Goal: Task Accomplishment & Management: Use online tool/utility

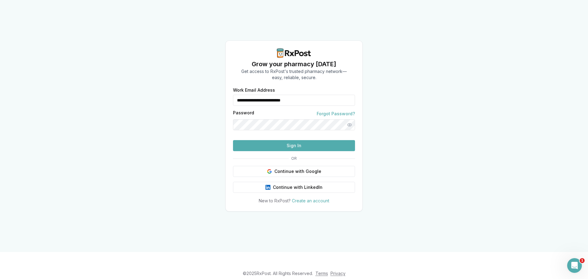
click at [299, 95] on input "**********" at bounding box center [294, 100] width 122 height 11
type input "**********"
click at [272, 151] on button "Sign In" at bounding box center [294, 145] width 122 height 11
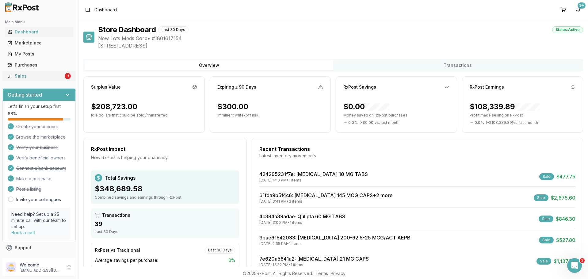
click at [40, 76] on div "Sales" at bounding box center [35, 76] width 56 height 6
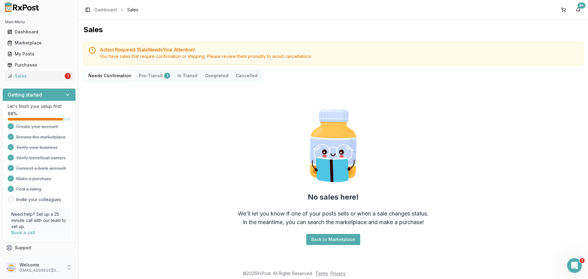
click at [42, 267] on p "Welcome" at bounding box center [41, 265] width 43 height 6
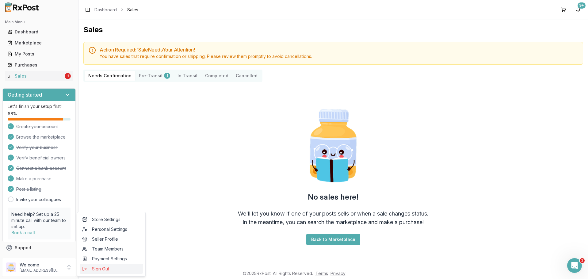
click at [84, 269] on icon "submit" at bounding box center [84, 269] width 5 height 5
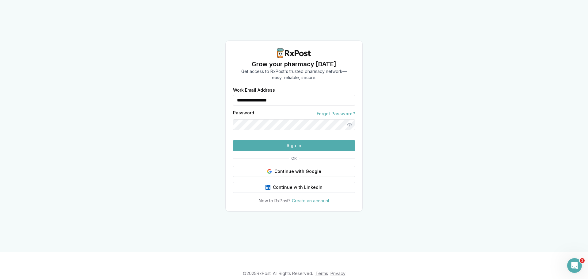
click at [271, 95] on input "**********" at bounding box center [294, 100] width 122 height 11
type input "**********"
click at [291, 151] on button "Sign In" at bounding box center [294, 145] width 122 height 11
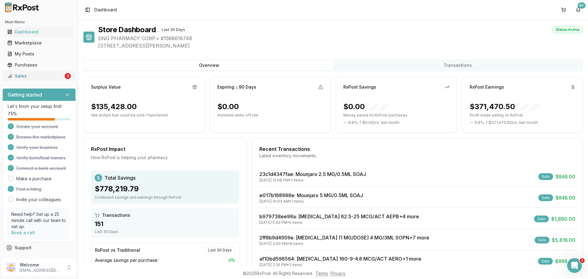
click at [39, 76] on div "Sales" at bounding box center [35, 76] width 56 height 6
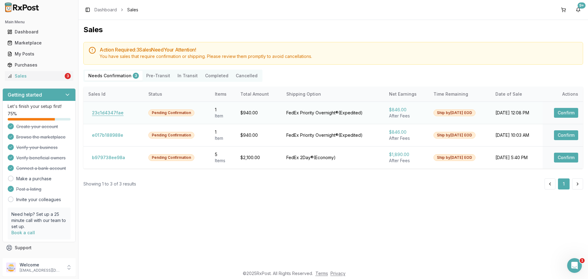
click at [103, 110] on button "23c1d4347fae" at bounding box center [107, 113] width 39 height 10
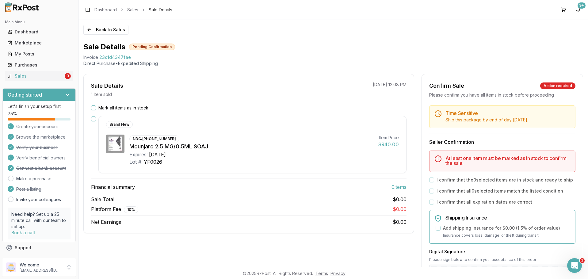
click at [92, 119] on button "button" at bounding box center [93, 119] width 5 height 5
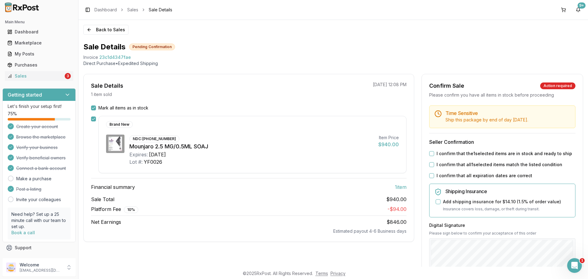
click at [431, 153] on button "I confirm that the 1 selected items are in stock and ready to ship" at bounding box center [431, 153] width 5 height 5
click at [429, 163] on button "I confirm that all 1 selected items match the listed condition" at bounding box center [431, 164] width 5 height 5
click at [430, 178] on div "I confirm that all expiration dates are correct" at bounding box center [502, 176] width 146 height 6
click at [429, 175] on button "I confirm that all expiration dates are correct" at bounding box center [431, 175] width 5 height 5
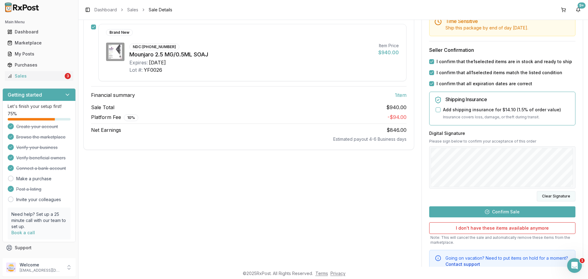
click at [559, 196] on button "Clear Signature" at bounding box center [556, 196] width 39 height 10
click at [545, 194] on button "Clear Signature" at bounding box center [556, 196] width 39 height 10
click at [523, 208] on button "Confirm Sale" at bounding box center [502, 211] width 146 height 11
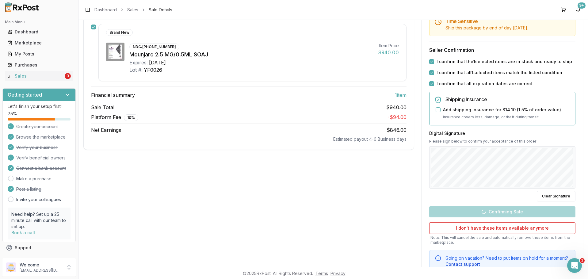
scroll to position [33, 0]
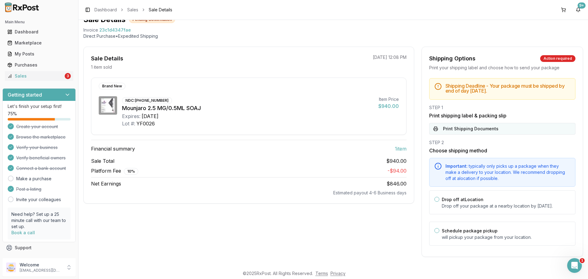
click at [435, 123] on button "Print Shipping Documents" at bounding box center [502, 129] width 146 height 12
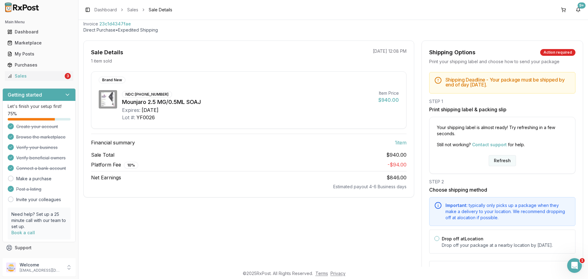
click at [493, 158] on button "Refresh" at bounding box center [502, 160] width 27 height 11
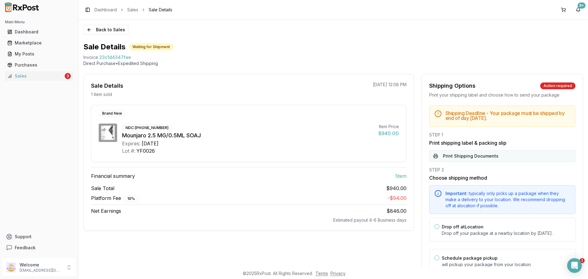
click at [473, 155] on button "Print Shipping Documents" at bounding box center [502, 156] width 146 height 12
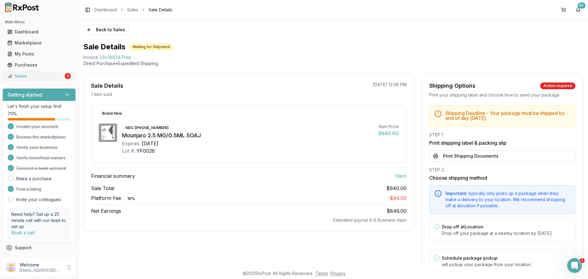
click at [66, 79] on div "3" at bounding box center [68, 76] width 6 height 6
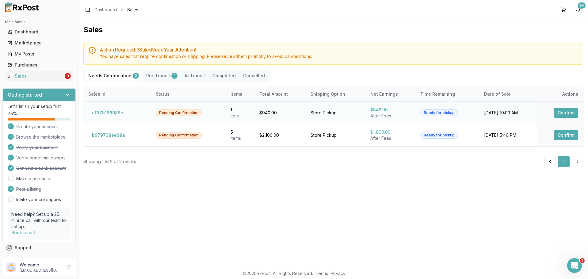
click at [126, 112] on div "e017b188988e" at bounding box center [117, 113] width 58 height 10
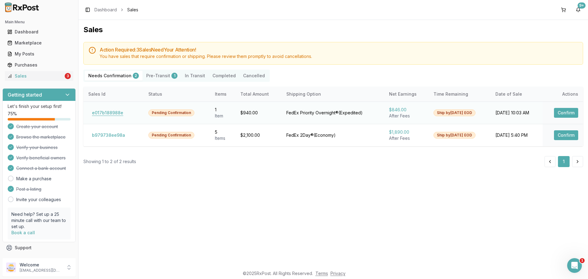
click at [119, 112] on button "e017b188988e" at bounding box center [107, 113] width 39 height 10
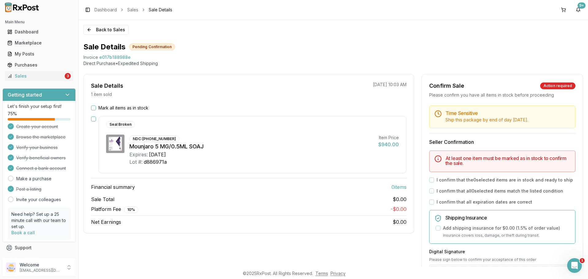
click at [196, 108] on div "Mark all items as in stock" at bounding box center [249, 108] width 316 height 6
click at [117, 126] on div "Seal Broken" at bounding box center [120, 124] width 29 height 7
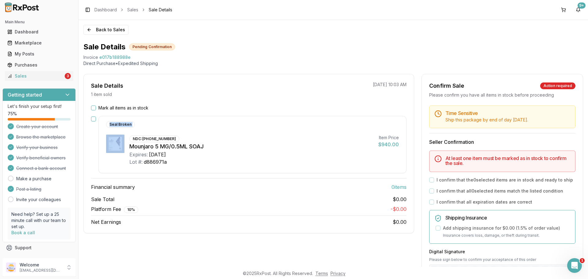
click at [163, 115] on div "Mark all items as in stock Seal Broken NDC: 00002-1495-80 Mounjaro 5 MG/0.5ML S…" at bounding box center [249, 165] width 330 height 121
click at [91, 109] on button "Mark all items as in stock" at bounding box center [93, 108] width 5 height 5
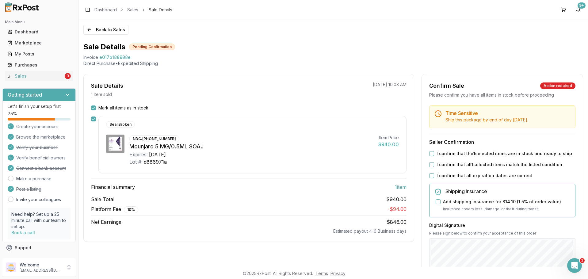
click at [429, 152] on button "I confirm that the 1 selected items are in stock and ready to ship" at bounding box center [431, 153] width 5 height 5
click at [429, 166] on button "I confirm that all 1 selected items match the listed condition" at bounding box center [431, 164] width 5 height 5
click at [429, 175] on button "I confirm that all expiration dates are correct" at bounding box center [431, 175] width 5 height 5
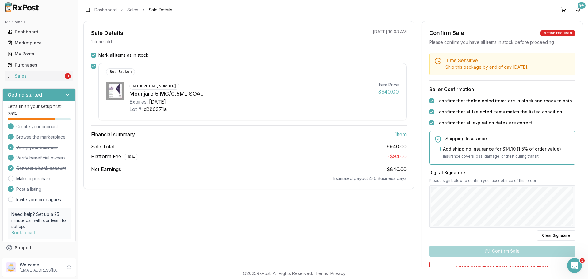
scroll to position [92, 0]
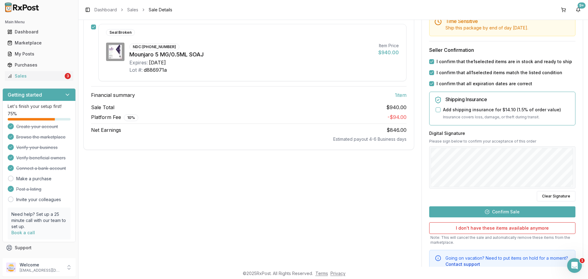
click at [522, 213] on button "Confirm Sale" at bounding box center [502, 211] width 146 height 11
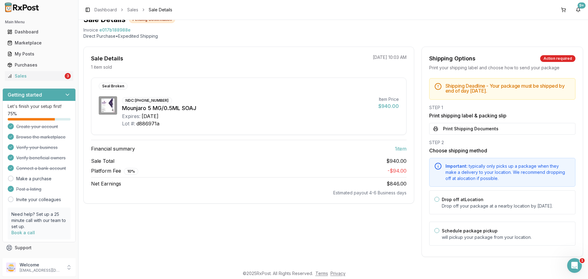
scroll to position [33, 0]
click at [444, 129] on div "Shipping Deadline - Your package must be shipped by end of day Thursday, Septem…" at bounding box center [502, 163] width 161 height 171
click at [446, 127] on button "Print Shipping Documents" at bounding box center [502, 129] width 146 height 12
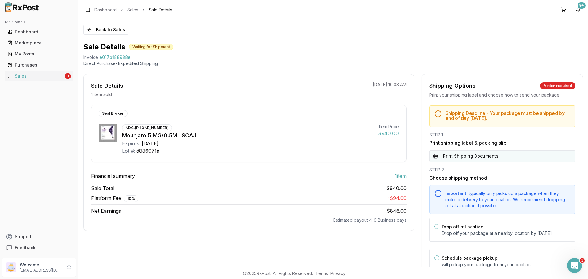
click at [469, 152] on button "Print Shipping Documents" at bounding box center [502, 156] width 146 height 12
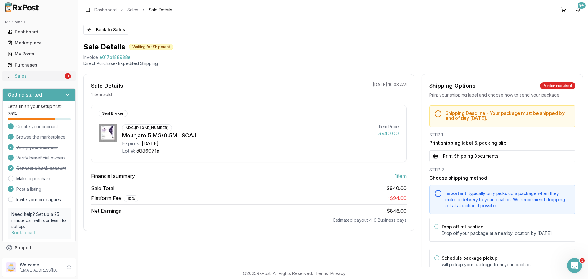
click at [16, 75] on div "Sales" at bounding box center [35, 76] width 56 height 6
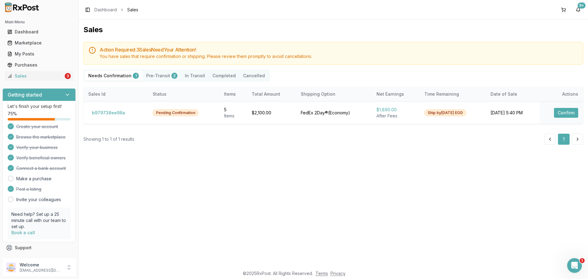
click at [163, 78] on button "Pre-Transit 2" at bounding box center [162, 76] width 39 height 10
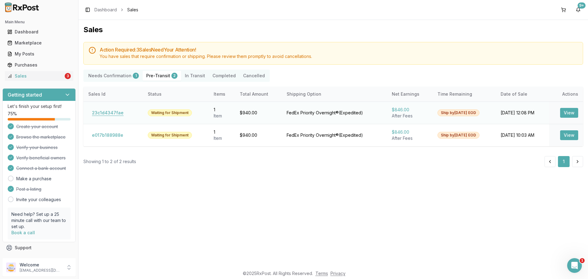
click at [115, 116] on button "23c1d4347fae" at bounding box center [107, 113] width 39 height 10
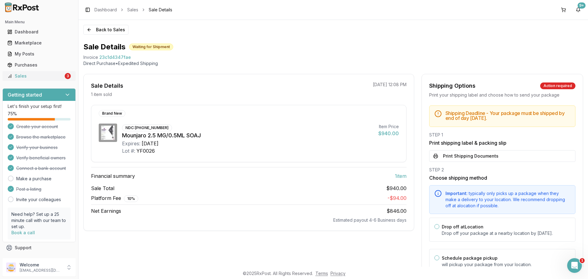
click at [43, 73] on div "Sales" at bounding box center [35, 76] width 56 height 6
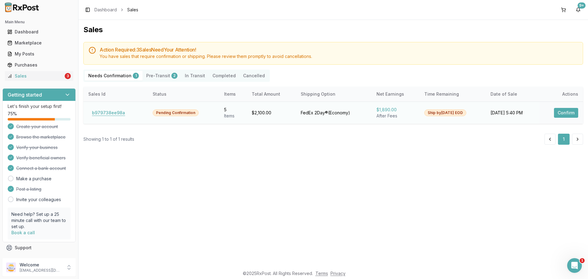
click at [119, 112] on button "b979738ee98a" at bounding box center [108, 113] width 40 height 10
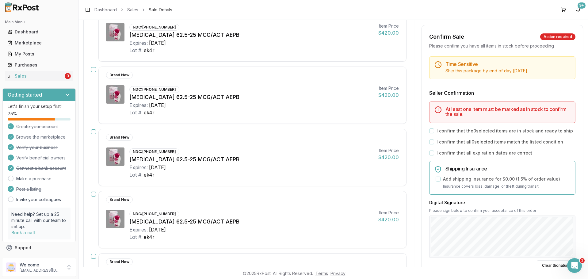
scroll to position [31, 0]
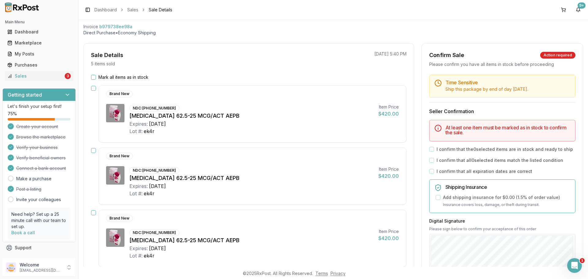
click at [91, 75] on div "Mark all items as in stock Brand New NDC: 00173-0869-10 Anoro Ellipta 62.5-25 M…" at bounding box center [249, 259] width 330 height 370
click at [92, 77] on button "Mark all items as in stock" at bounding box center [93, 77] width 5 height 5
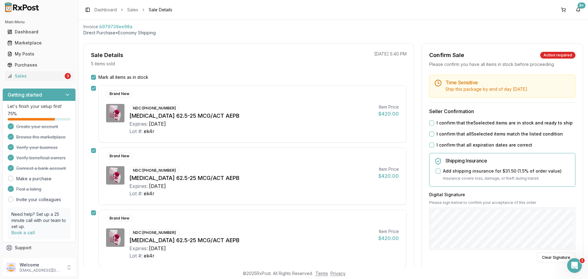
click at [431, 124] on button "I confirm that the 5 selected items are in stock and ready to ship" at bounding box center [431, 123] width 5 height 5
click at [430, 136] on button "I confirm that all 5 selected items match the listed condition" at bounding box center [431, 134] width 5 height 5
click at [430, 144] on button "I confirm that all expiration dates are correct" at bounding box center [431, 145] width 5 height 5
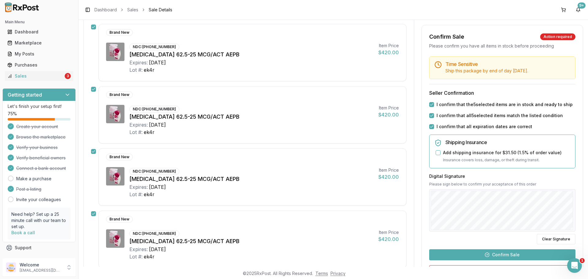
click at [510, 254] on button "Confirm Sale" at bounding box center [502, 254] width 146 height 11
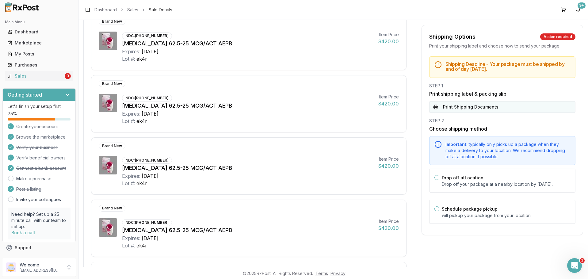
click at [455, 110] on button "Print Shipping Documents" at bounding box center [502, 107] width 146 height 12
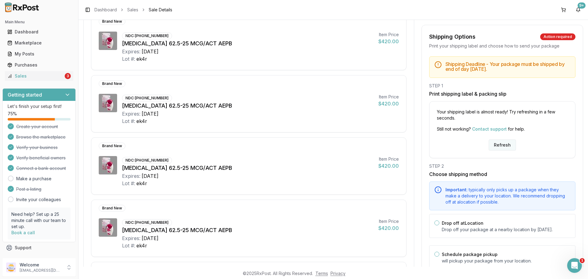
click at [492, 149] on button "Refresh" at bounding box center [502, 145] width 27 height 11
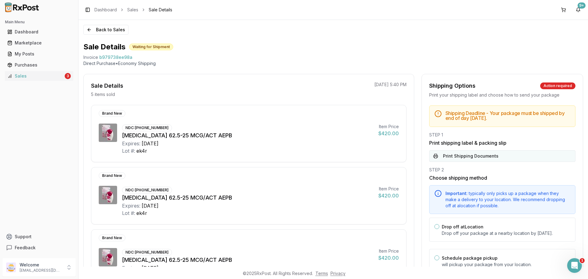
click at [478, 155] on button "Print Shipping Documents" at bounding box center [502, 156] width 146 height 12
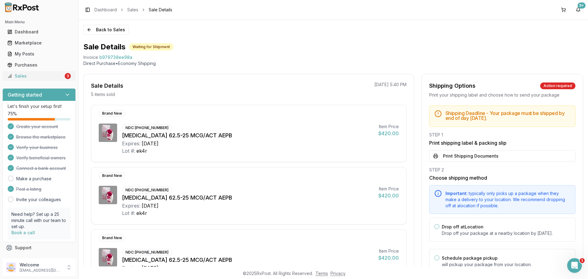
click at [54, 78] on div "Sales" at bounding box center [35, 76] width 56 height 6
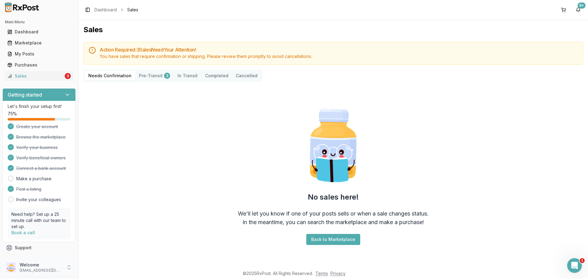
click at [49, 267] on p "Welcome" at bounding box center [41, 265] width 43 height 6
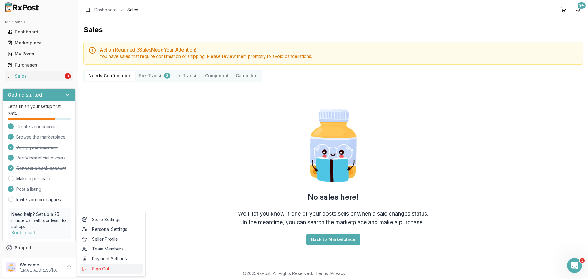
click at [89, 271] on span "Sign Out" at bounding box center [111, 269] width 58 height 6
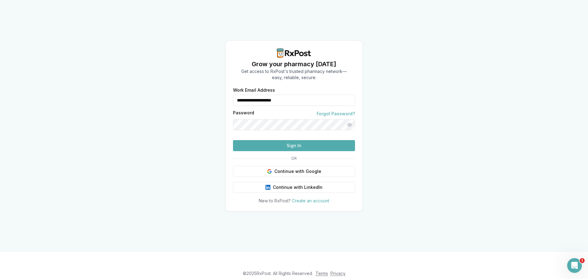
click at [326, 95] on input "**********" at bounding box center [294, 100] width 122 height 11
type input "**********"
click at [273, 151] on button "Sign In" at bounding box center [294, 145] width 122 height 11
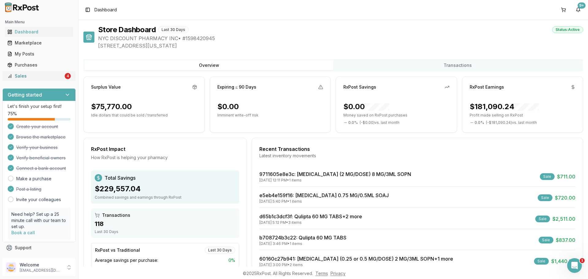
click at [11, 77] on icon at bounding box center [9, 76] width 5 height 5
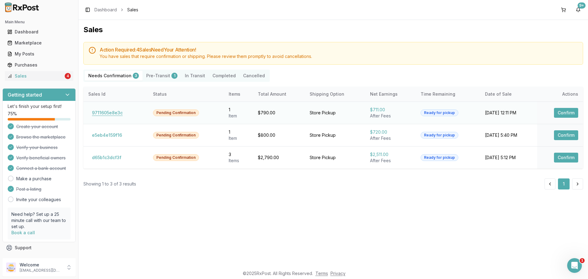
click at [110, 113] on button "9711605e8e3c" at bounding box center [107, 113] width 38 height 10
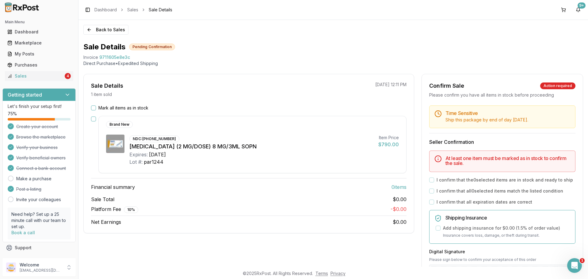
click at [92, 109] on button "Mark all items as in stock" at bounding box center [93, 108] width 5 height 5
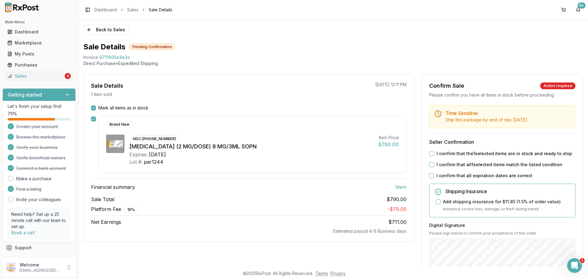
click at [437, 153] on label "I confirm that the 1 selected items are in stock and ready to ship" at bounding box center [505, 154] width 136 height 6
click at [434, 153] on button "I confirm that the 1 selected items are in stock and ready to ship" at bounding box center [431, 153] width 5 height 5
click at [437, 165] on label "I confirm that all 1 selected items match the listed condition" at bounding box center [500, 165] width 126 height 6
click at [434, 165] on button "I confirm that all 1 selected items match the listed condition" at bounding box center [431, 164] width 5 height 5
click at [439, 176] on label "I confirm that all expiration dates are correct" at bounding box center [485, 176] width 96 height 6
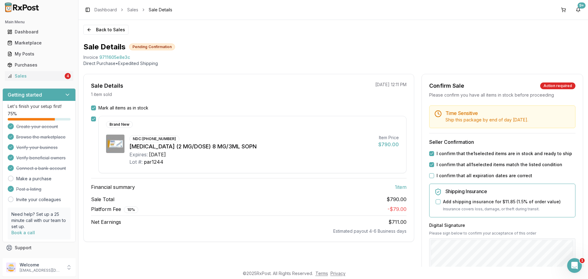
click at [434, 176] on button "I confirm that all expiration dates are correct" at bounding box center [431, 175] width 5 height 5
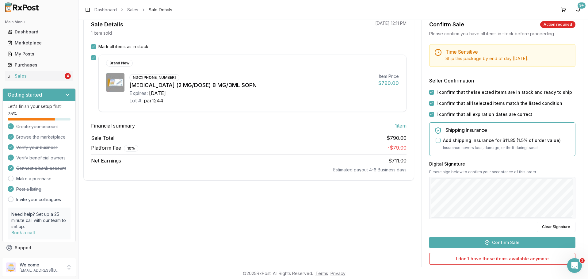
click at [514, 239] on button "Confirm Sale" at bounding box center [502, 242] width 146 height 11
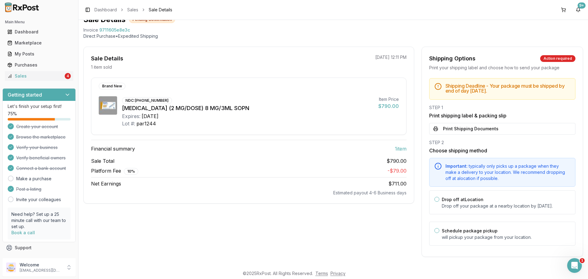
scroll to position [33, 0]
click at [482, 123] on button "Print Shipping Documents" at bounding box center [502, 129] width 146 height 12
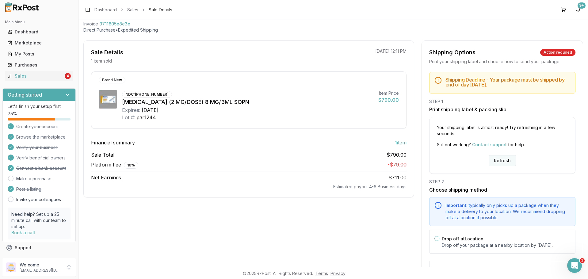
click at [502, 160] on button "Refresh" at bounding box center [502, 160] width 27 height 11
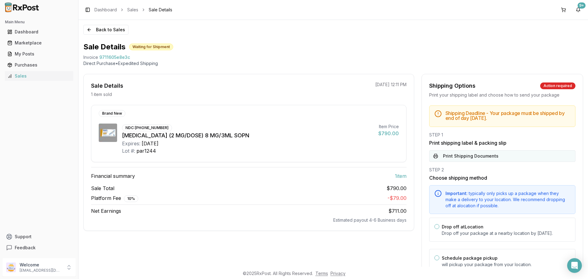
click at [478, 156] on button "Print Shipping Documents" at bounding box center [502, 156] width 146 height 12
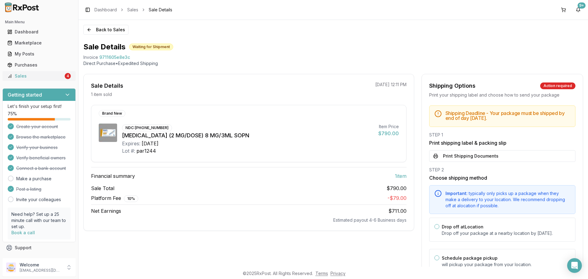
click at [36, 72] on link "Sales 4" at bounding box center [39, 76] width 68 height 11
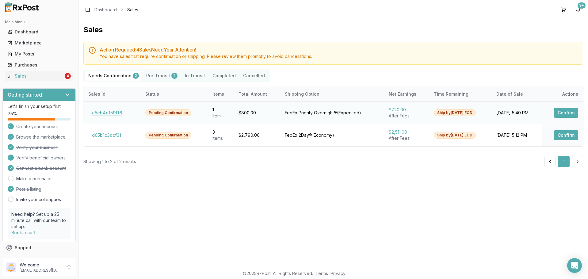
click at [105, 110] on button "e5eb4e159f16" at bounding box center [106, 113] width 37 height 10
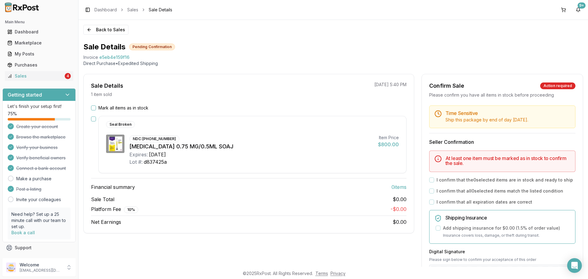
click at [93, 108] on button "Mark all items as in stock" at bounding box center [93, 108] width 5 height 5
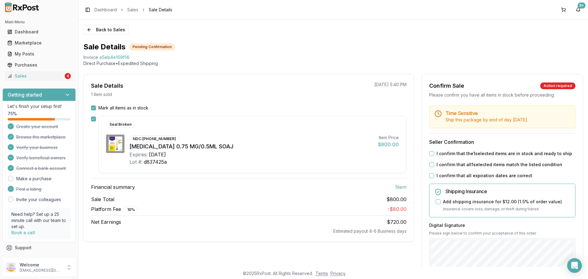
click at [439, 154] on label "I confirm that the 1 selected items are in stock and ready to ship" at bounding box center [505, 154] width 136 height 6
click at [434, 154] on button "I confirm that the 1 selected items are in stock and ready to ship" at bounding box center [431, 153] width 5 height 5
click at [437, 166] on label "I confirm that all 1 selected items match the listed condition" at bounding box center [500, 165] width 126 height 6
click at [434, 166] on button "I confirm that all 1 selected items match the listed condition" at bounding box center [431, 164] width 5 height 5
click at [439, 173] on label "I confirm that all expiration dates are correct" at bounding box center [485, 176] width 96 height 6
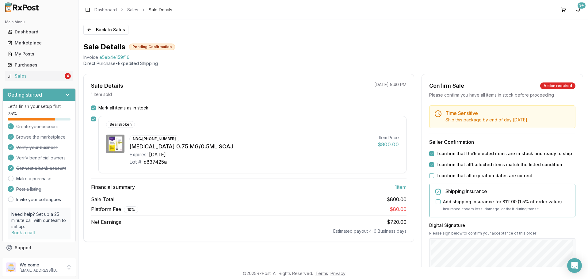
click at [434, 173] on button "I confirm that all expiration dates are correct" at bounding box center [431, 175] width 5 height 5
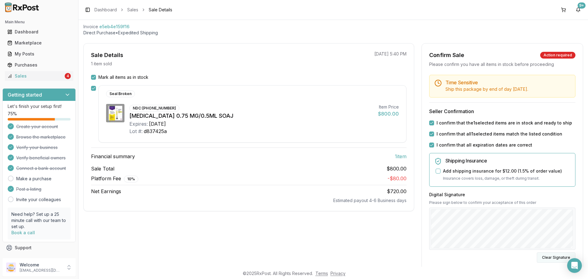
click at [571, 258] on button "Clear Signature" at bounding box center [556, 257] width 39 height 10
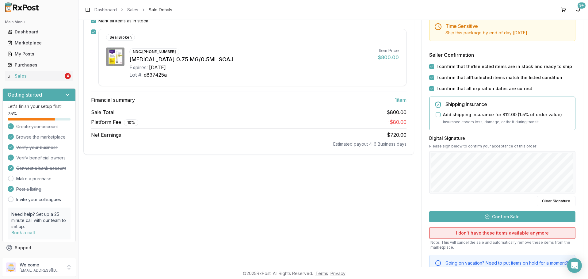
scroll to position [92, 0]
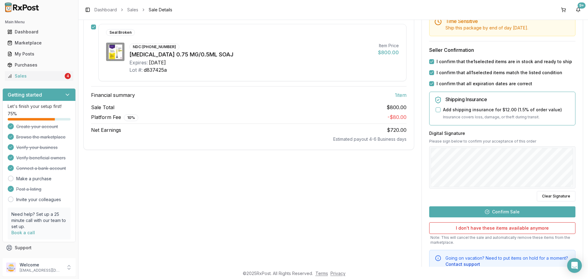
click at [473, 209] on button "Confirm Sale" at bounding box center [502, 211] width 146 height 11
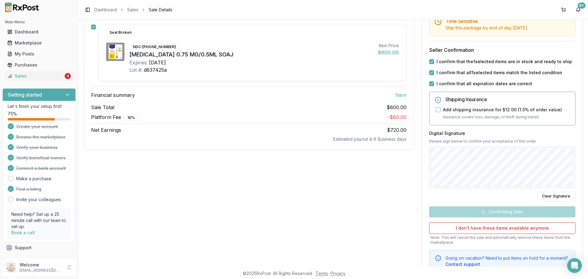
scroll to position [33, 0]
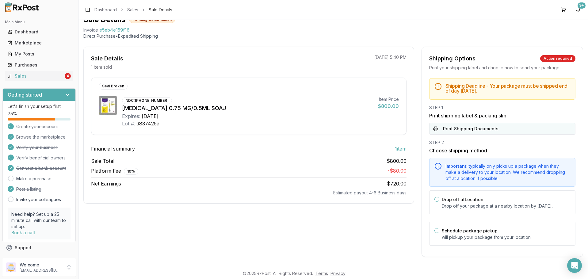
click at [462, 123] on button "Print Shipping Documents" at bounding box center [502, 129] width 146 height 12
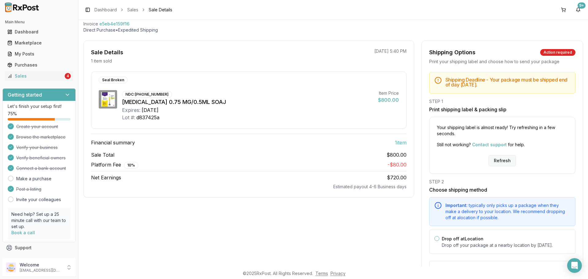
click at [498, 158] on button "Refresh" at bounding box center [502, 160] width 27 height 11
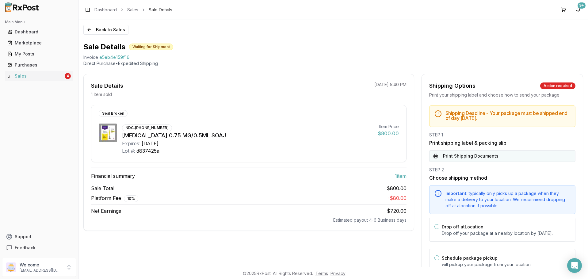
click at [474, 155] on button "Print Shipping Documents" at bounding box center [502, 156] width 146 height 12
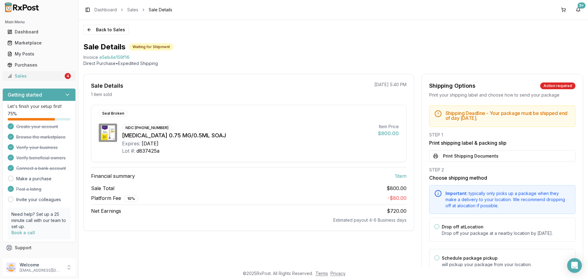
click at [68, 75] on link "Sales 4" at bounding box center [39, 76] width 68 height 11
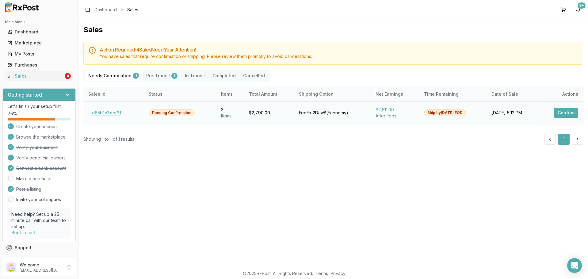
click at [113, 114] on button "d65b1c3dcf3f" at bounding box center [106, 113] width 37 height 10
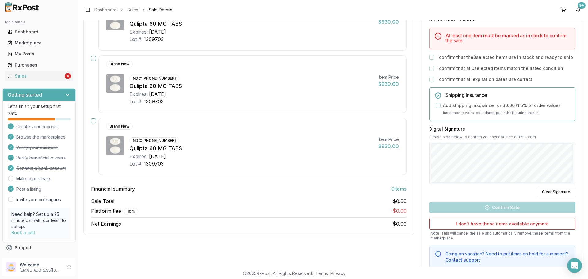
scroll to position [92, 0]
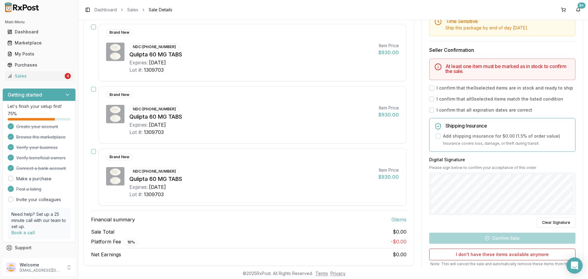
click at [571, 262] on div "Open Intercom Messenger" at bounding box center [575, 266] width 16 height 16
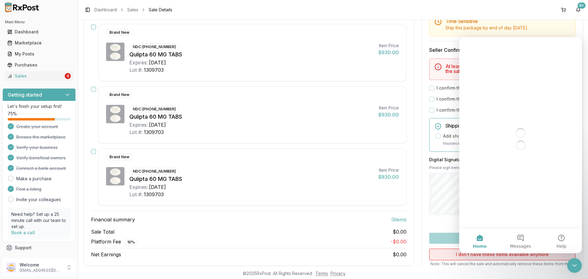
scroll to position [0, 0]
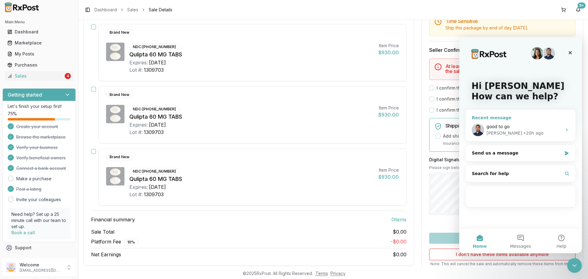
click at [532, 134] on div "[PERSON_NAME] • 20h ago" at bounding box center [524, 133] width 75 height 6
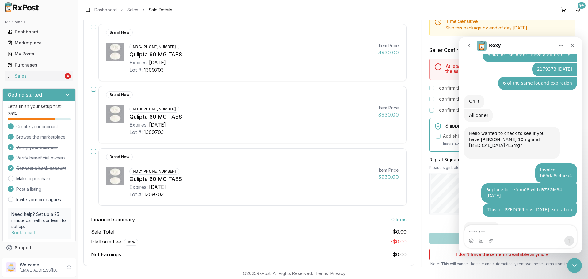
scroll to position [3832, 0]
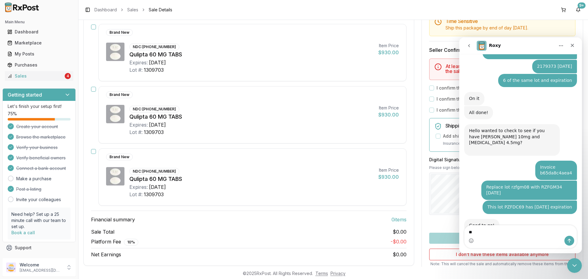
type textarea "*"
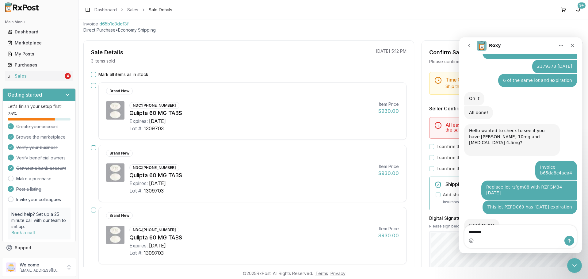
scroll to position [31, 0]
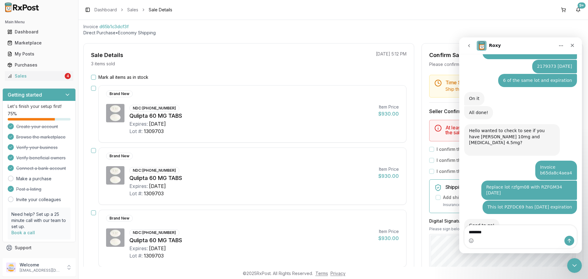
click at [112, 28] on span "d65b1c3dcf3f" at bounding box center [113, 27] width 29 height 6
copy span "d65b1c3dcf3f"
paste textarea "**********"
type textarea "**********"
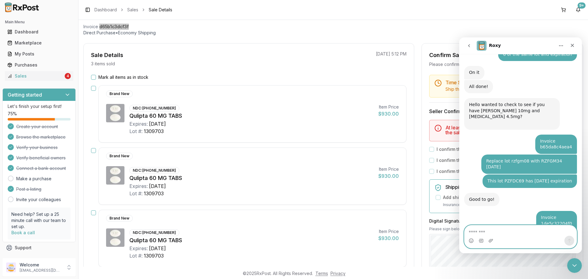
scroll to position [3858, 0]
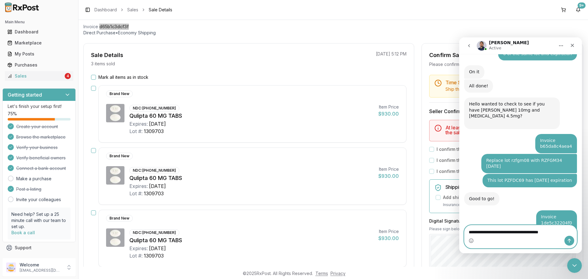
type textarea "**********"
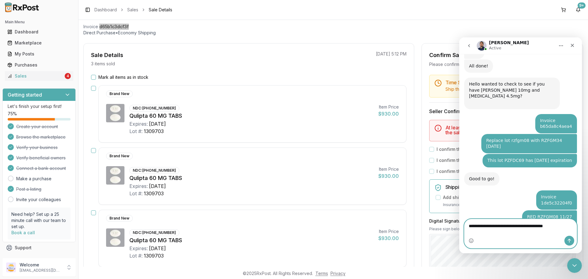
type textarea "**********"
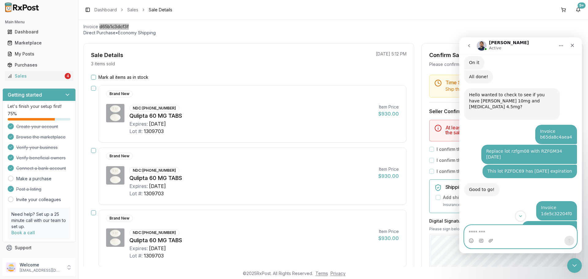
scroll to position [3898, 0]
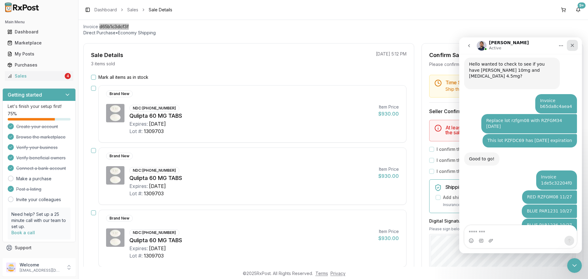
click at [577, 42] on div "Close" at bounding box center [572, 45] width 11 height 11
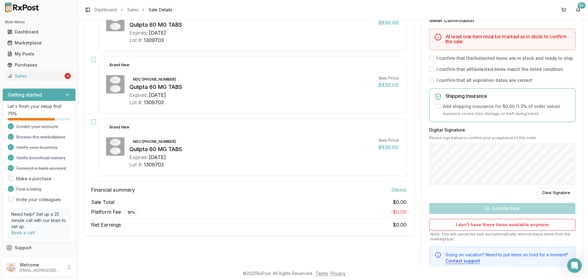
scroll to position [0, 0]
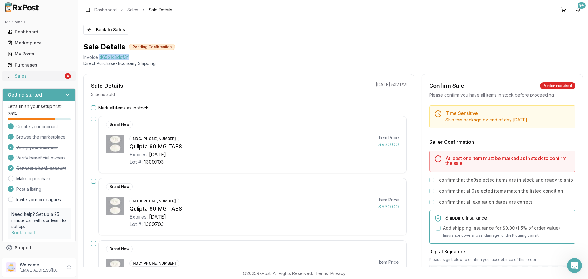
click at [62, 75] on link "Sales 4" at bounding box center [39, 76] width 68 height 11
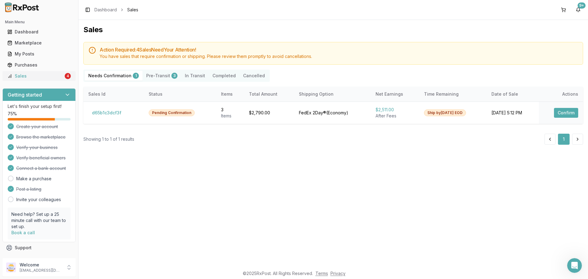
scroll to position [3912, 0]
click at [116, 113] on button "d65b1c3dcf3f" at bounding box center [106, 113] width 37 height 10
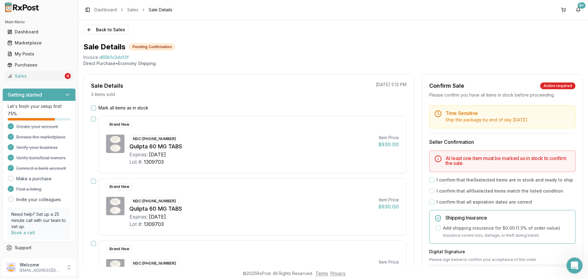
click at [570, 263] on icon "Open Intercom Messenger" at bounding box center [574, 265] width 10 height 10
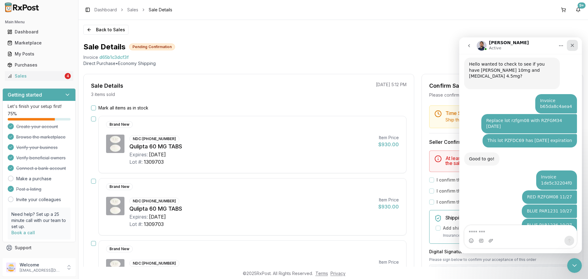
click at [570, 47] on icon "Close" at bounding box center [572, 45] width 5 height 5
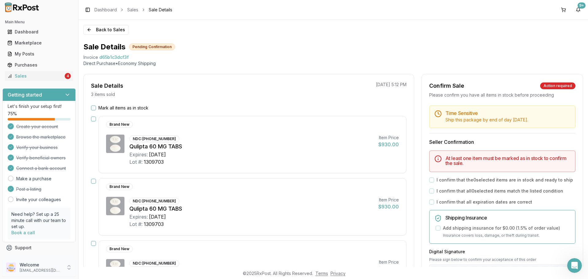
click at [42, 263] on p "Welcome" at bounding box center [41, 265] width 43 height 6
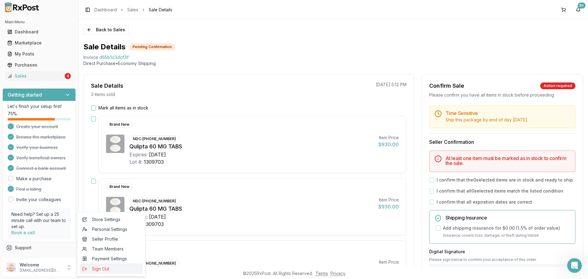
click at [94, 269] on span "Sign Out" at bounding box center [111, 269] width 58 height 6
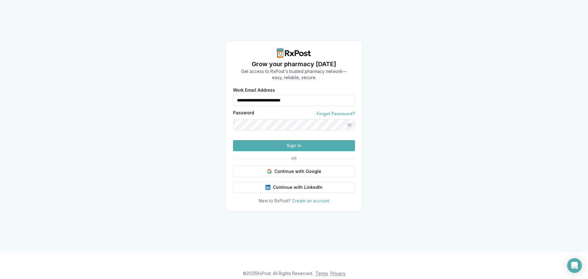
click at [278, 104] on input "**********" at bounding box center [294, 100] width 122 height 11
type input "**********"
click at [265, 151] on button "Sign In" at bounding box center [294, 145] width 122 height 11
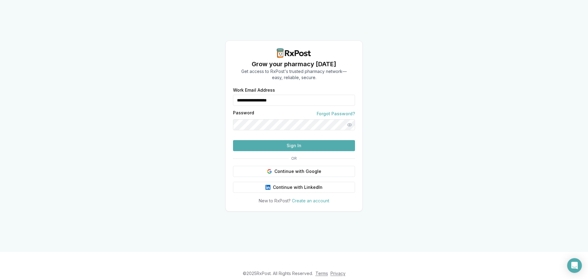
click at [282, 151] on button "Sign In" at bounding box center [294, 145] width 122 height 11
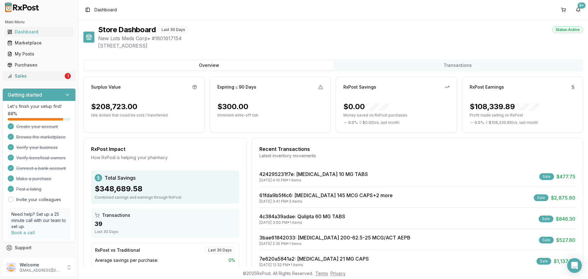
click at [40, 77] on div "Sales" at bounding box center [35, 76] width 56 height 6
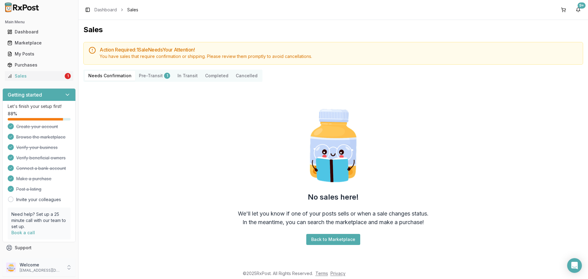
click at [45, 269] on p "[EMAIL_ADDRESS][DOMAIN_NAME]" at bounding box center [41, 270] width 43 height 5
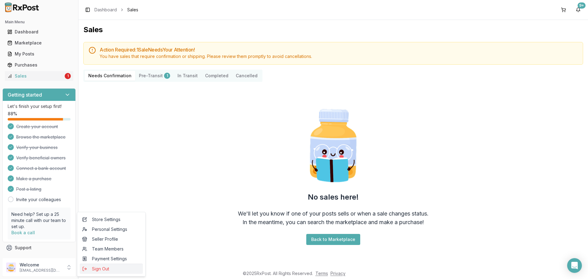
click at [82, 273] on button "Sign Out" at bounding box center [111, 269] width 63 height 10
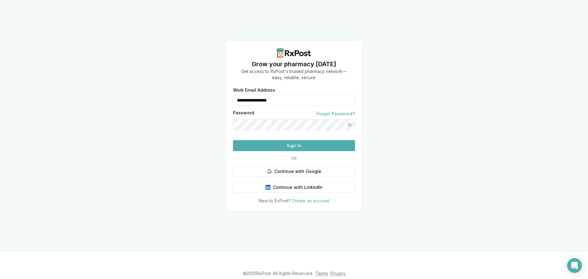
click at [283, 95] on input "**********" at bounding box center [294, 100] width 122 height 11
type input "**********"
click at [286, 151] on button "Sign In" at bounding box center [294, 145] width 122 height 11
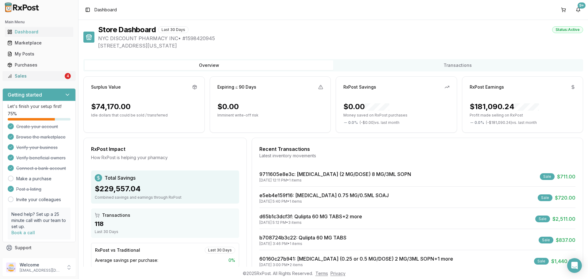
click at [26, 79] on div "Sales" at bounding box center [35, 76] width 56 height 6
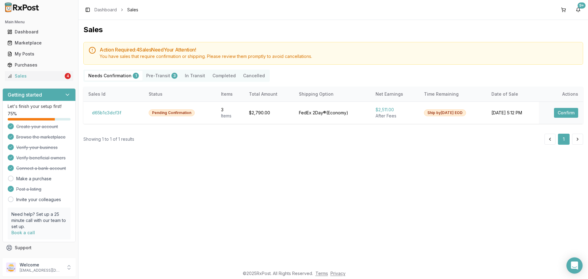
click at [577, 267] on icon "Open Intercom Messenger" at bounding box center [575, 266] width 8 height 8
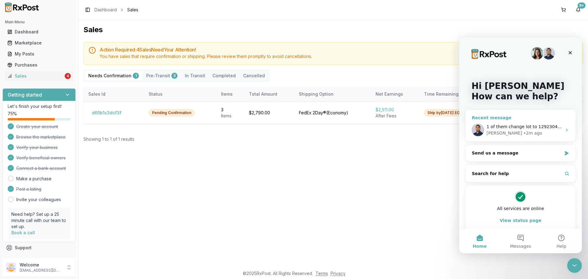
click at [531, 132] on div "[PERSON_NAME] • 2m ago" at bounding box center [524, 133] width 75 height 6
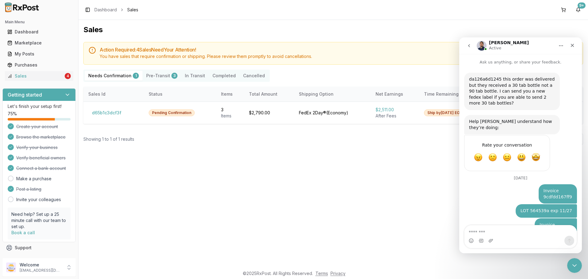
scroll to position [3847, 0]
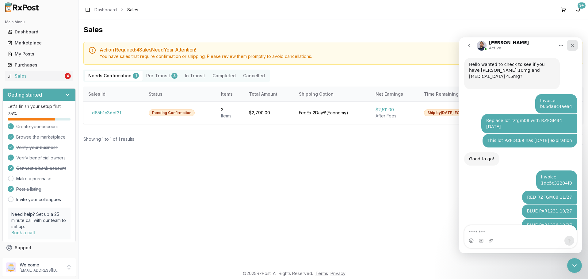
click at [568, 50] on div "Close" at bounding box center [572, 45] width 11 height 11
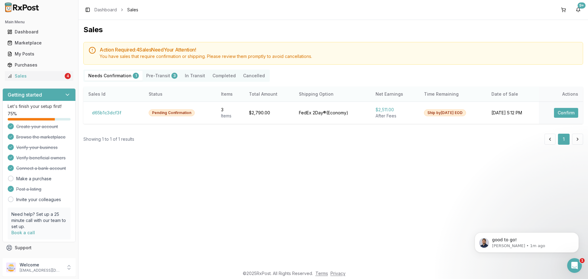
scroll to position [3876, 0]
click at [531, 249] on p "[PERSON_NAME] • 1m ago" at bounding box center [531, 246] width 79 height 6
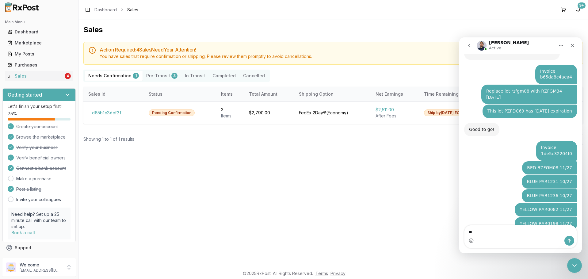
type textarea "*"
type textarea "*********"
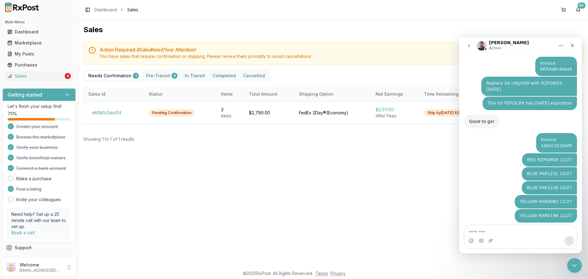
click at [451, 163] on div "Sales Action Required: 4 Sale s Need Your Attention! You have sales that requir…" at bounding box center [334, 143] width 510 height 247
click at [422, 139] on div "Showing 1 to 1 of 1 results 1" at bounding box center [333, 139] width 500 height 11
click at [117, 108] on button "d65b1c3dcf3f" at bounding box center [106, 113] width 37 height 10
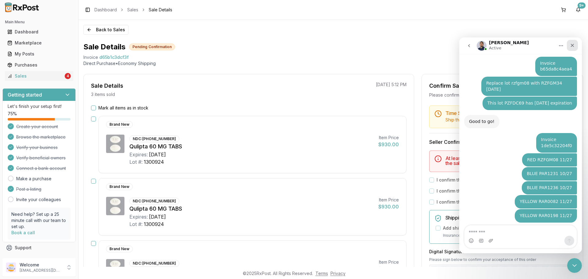
click at [570, 48] on div "Close" at bounding box center [572, 45] width 11 height 11
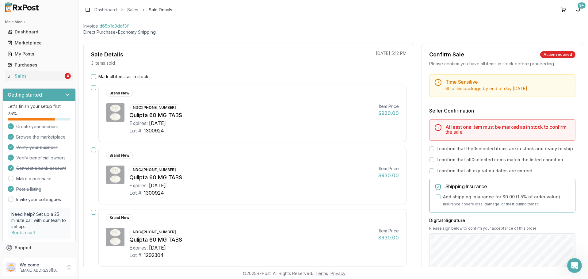
scroll to position [31, 0]
click at [96, 79] on button "Mark all items as in stock" at bounding box center [93, 77] width 5 height 5
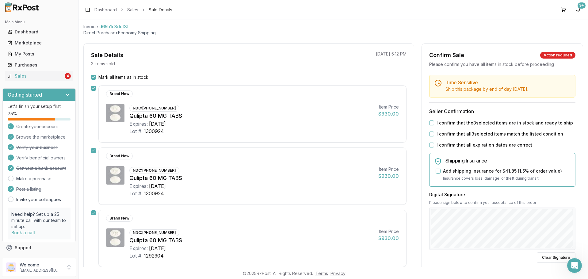
click at [431, 121] on button "I confirm that the 3 selected items are in stock and ready to ship" at bounding box center [431, 123] width 5 height 5
click at [431, 136] on button "I confirm that all 3 selected items match the listed condition" at bounding box center [431, 134] width 5 height 5
click at [429, 145] on button "I confirm that all expiration dates are correct" at bounding box center [431, 145] width 5 height 5
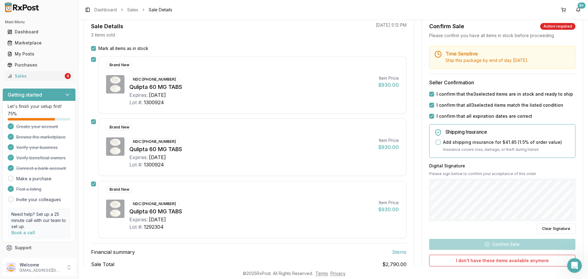
scroll to position [92, 0]
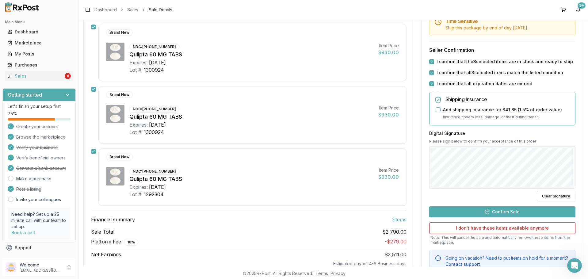
click at [510, 212] on button "Confirm Sale" at bounding box center [502, 211] width 146 height 11
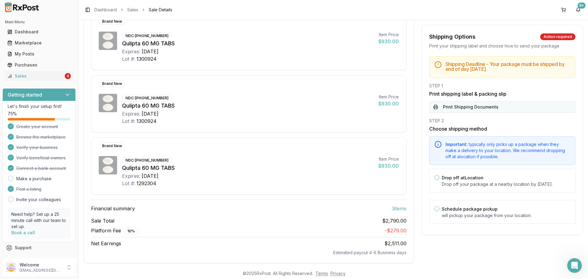
click at [460, 109] on button "Print Shipping Documents" at bounding box center [502, 107] width 146 height 12
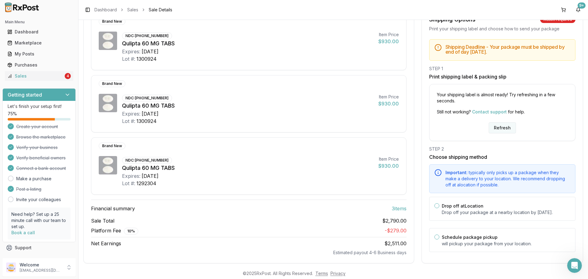
click at [506, 122] on button "Refresh" at bounding box center [502, 127] width 27 height 11
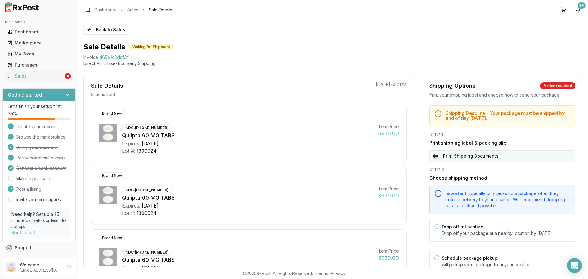
click at [488, 157] on button "Print Shipping Documents" at bounding box center [502, 156] width 146 height 12
click at [51, 268] on p "nycdiscountpharma2@gmail.com" at bounding box center [41, 270] width 43 height 5
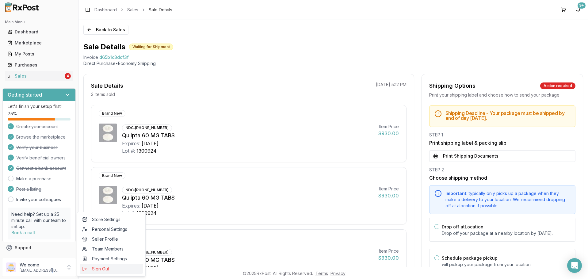
click at [89, 270] on span "Sign Out" at bounding box center [111, 269] width 58 height 6
